Goal: Task Accomplishment & Management: Manage account settings

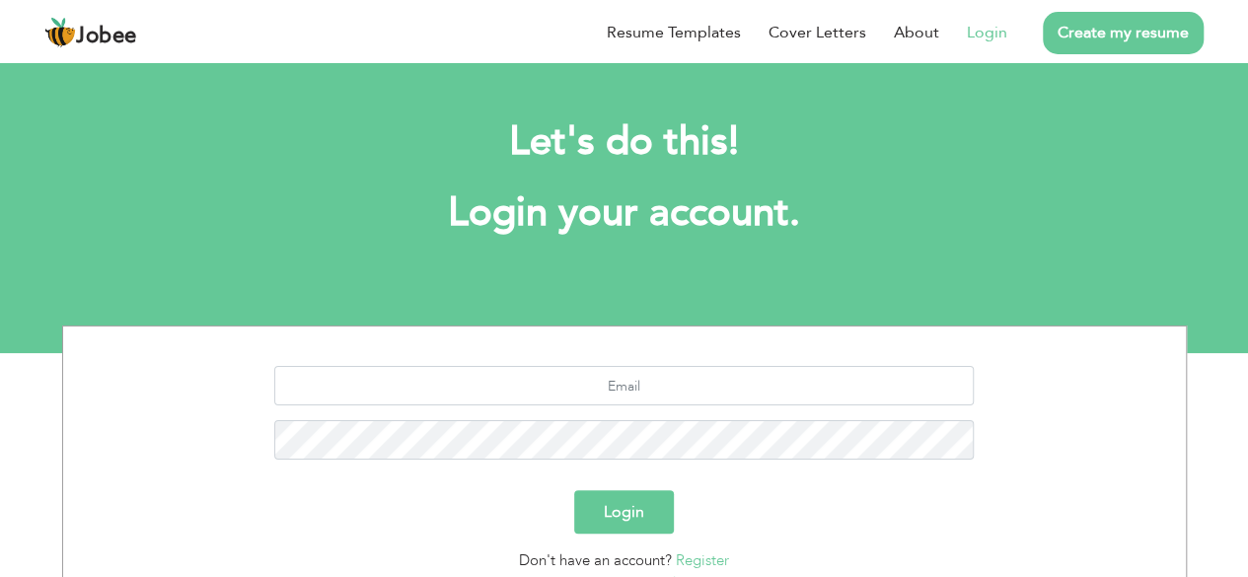
click at [998, 29] on link "Login" at bounding box center [987, 33] width 40 height 24
click at [637, 398] on input "text" at bounding box center [624, 385] width 700 height 39
type input "[EMAIL_ADDRESS][DOMAIN_NAME]"
click at [574, 490] on button "Login" at bounding box center [624, 511] width 100 height 43
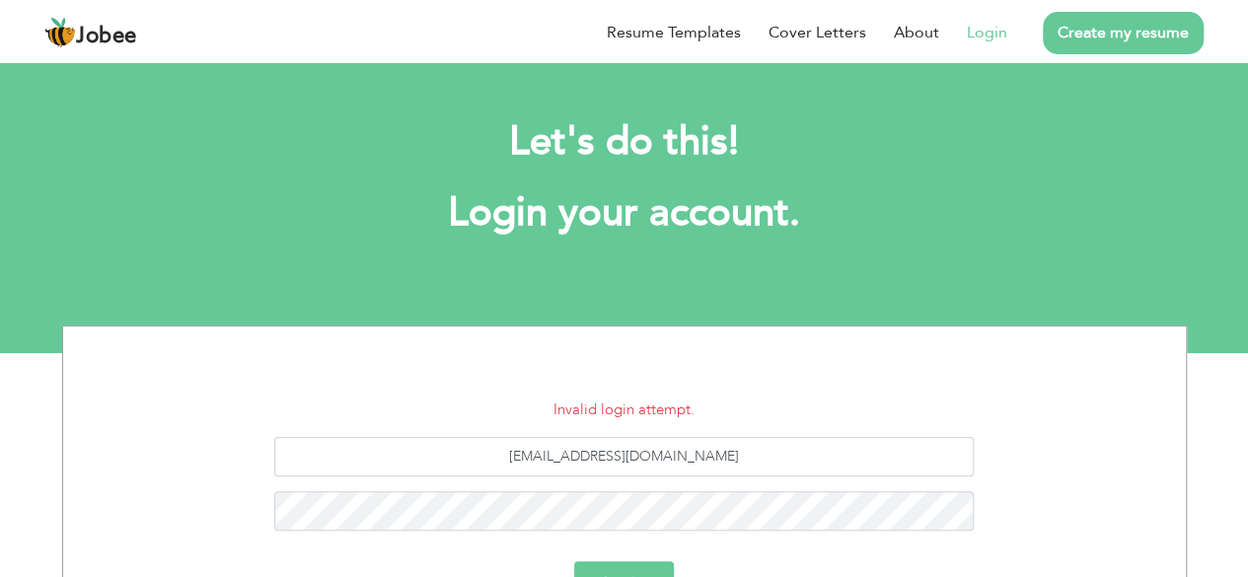
click at [659, 573] on button "Login" at bounding box center [624, 582] width 100 height 43
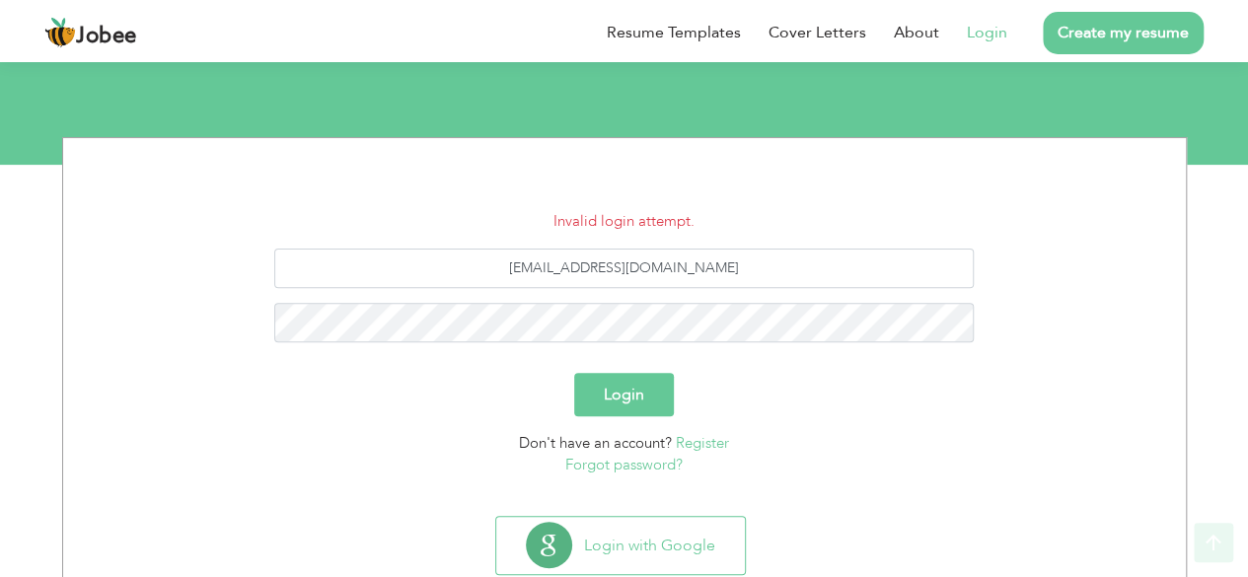
scroll to position [197, 0]
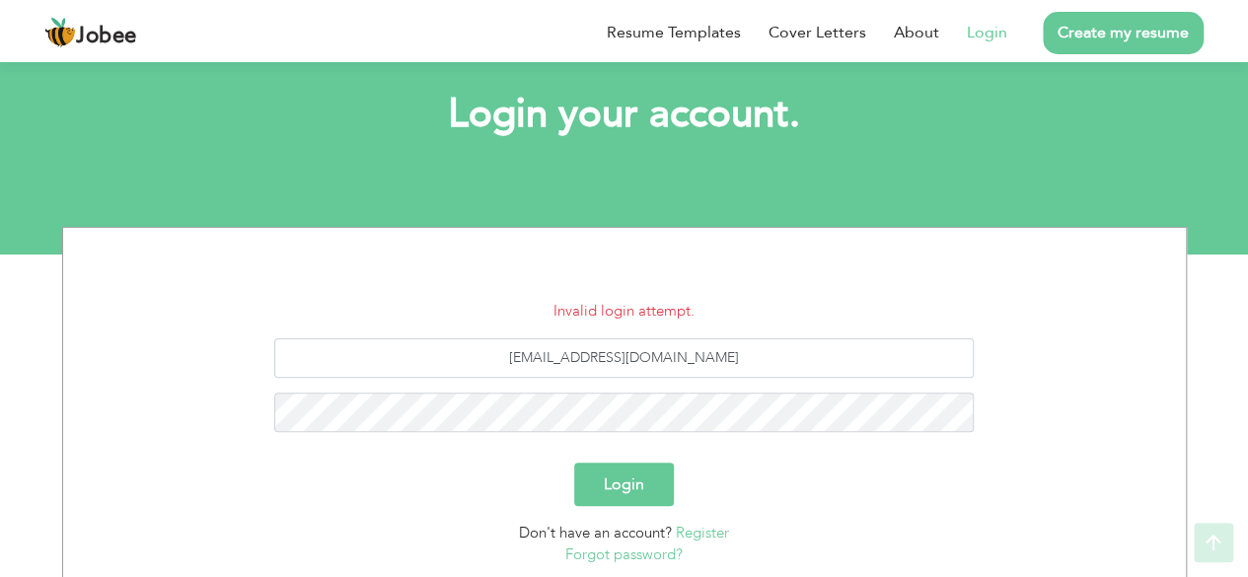
scroll to position [242, 0]
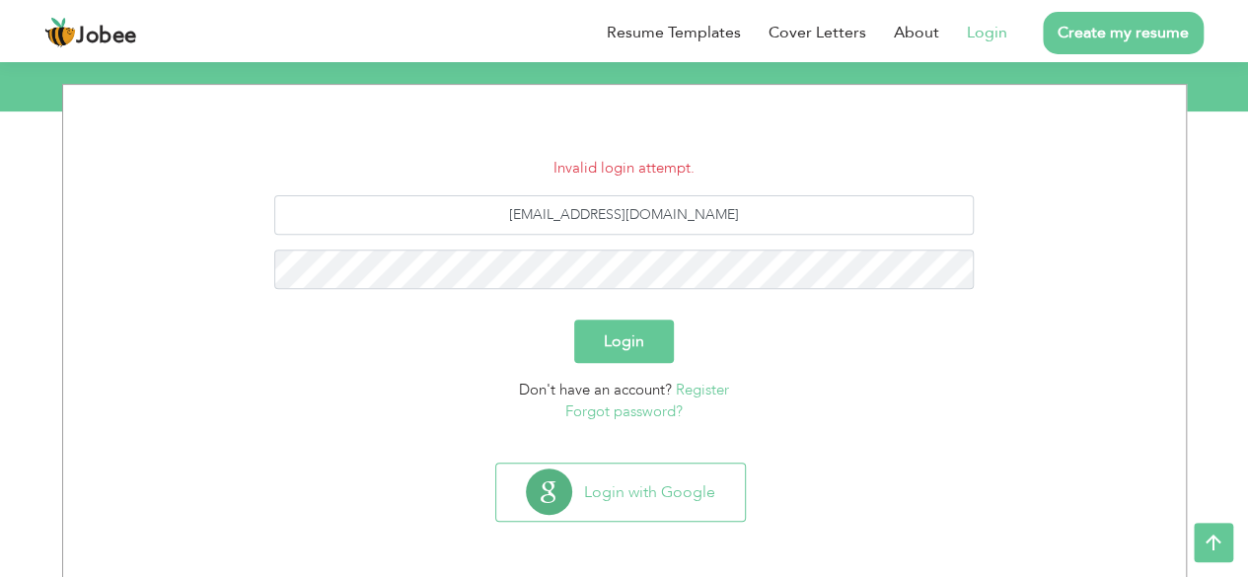
click at [652, 411] on link "Forgot password?" at bounding box center [623, 412] width 117 height 20
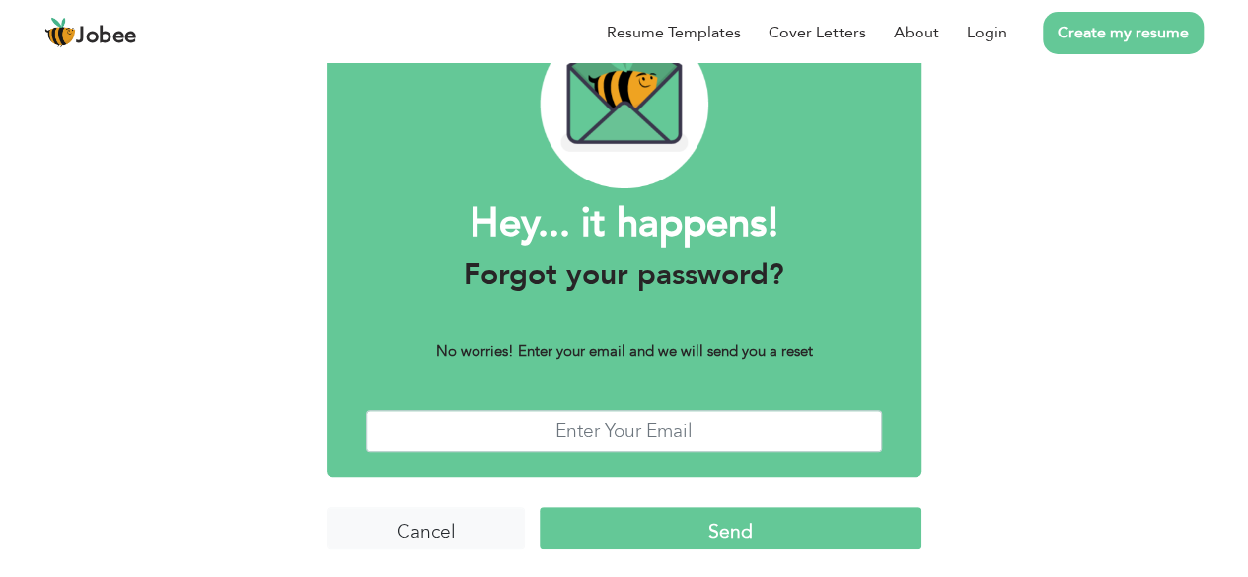
scroll to position [120, 0]
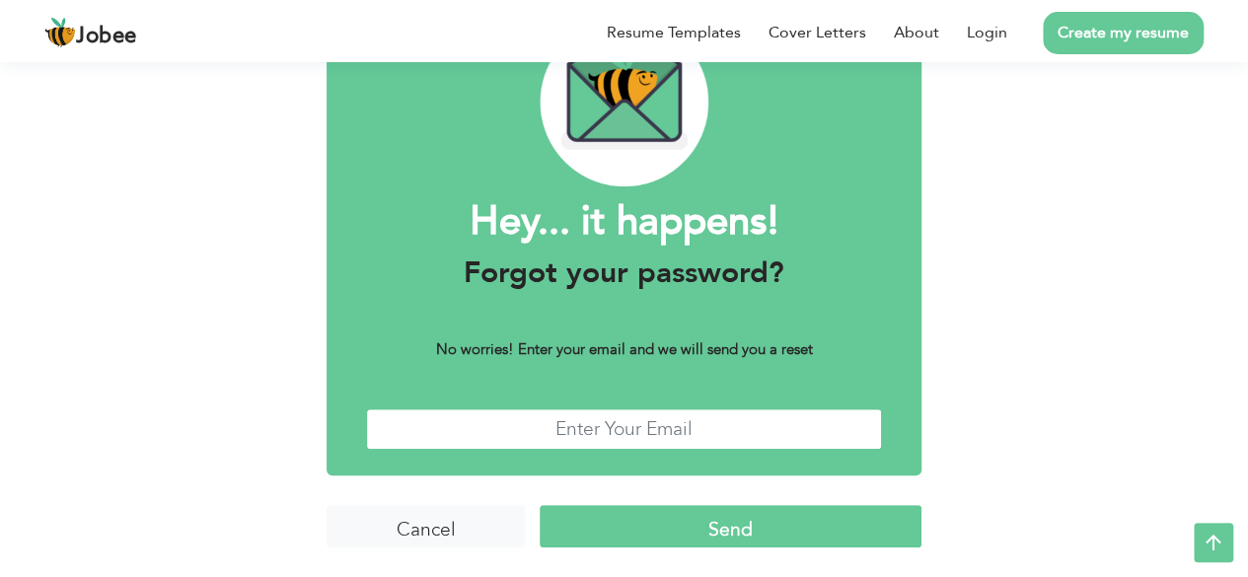
click at [613, 429] on input "text" at bounding box center [624, 430] width 516 height 42
type input "[EMAIL_ADDRESS][DOMAIN_NAME]"
click at [663, 534] on input "Send" at bounding box center [731, 526] width 382 height 42
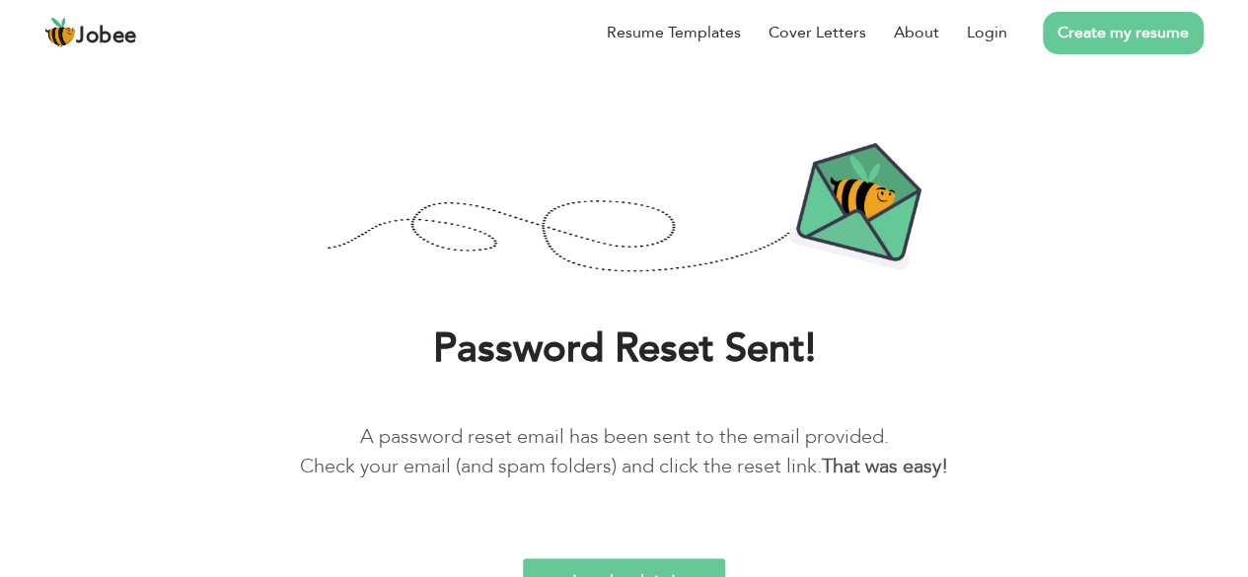
scroll to position [83, 0]
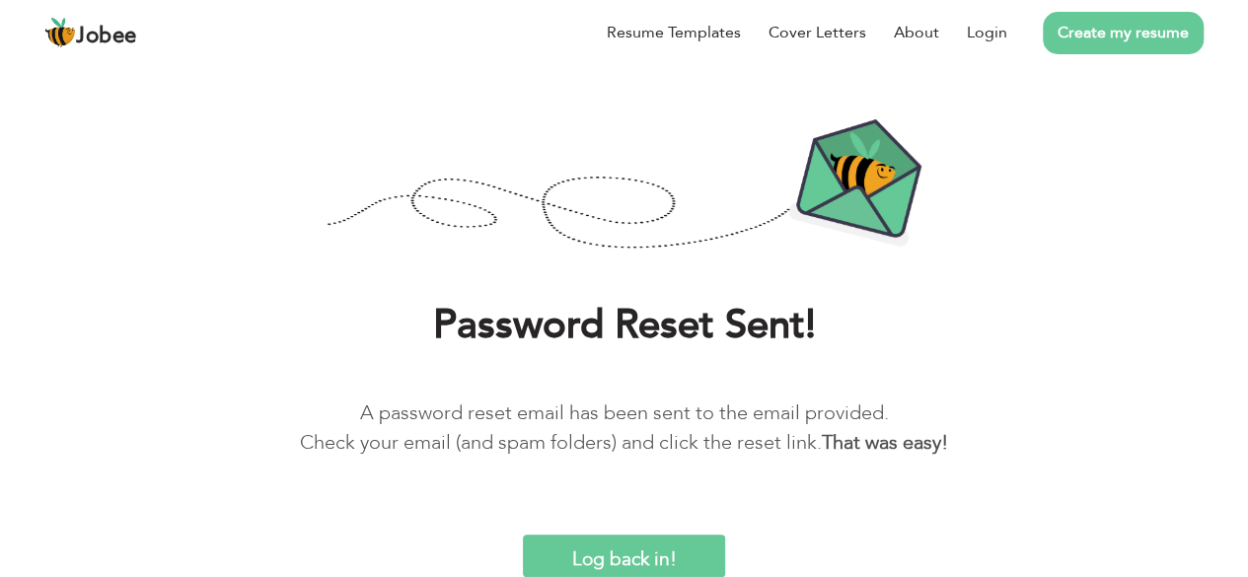
click at [608, 549] on input "Log back in!" at bounding box center [624, 556] width 203 height 42
click at [656, 566] on input "Log back in!" at bounding box center [624, 556] width 203 height 42
click at [613, 554] on input "Log back in!" at bounding box center [624, 556] width 203 height 42
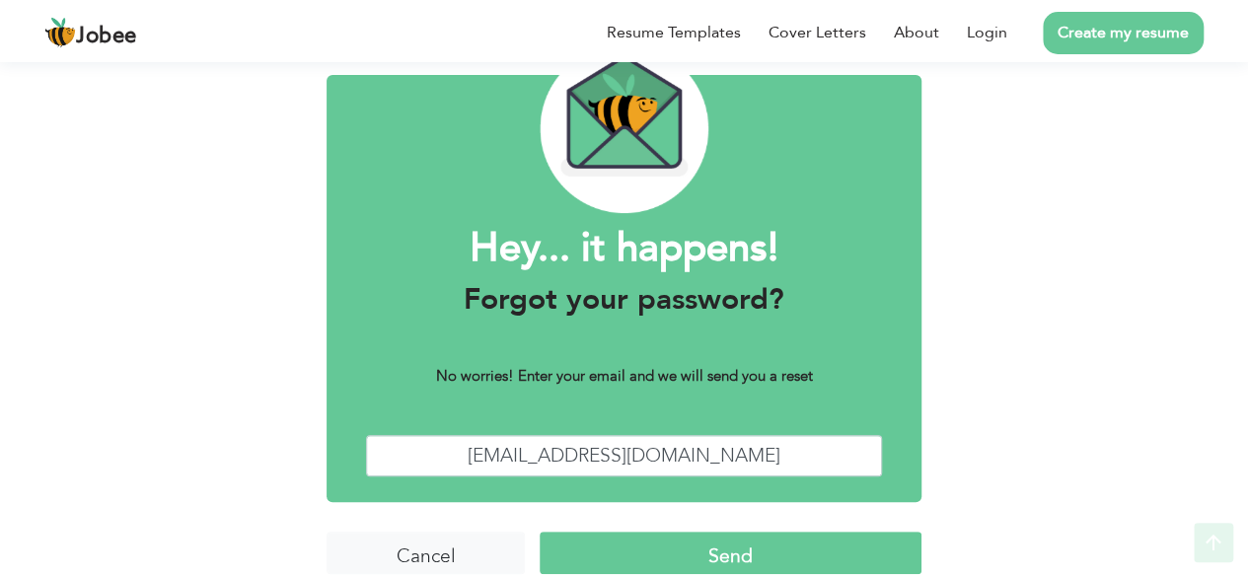
scroll to position [120, 0]
